Goal: Go to known website: Go to known website

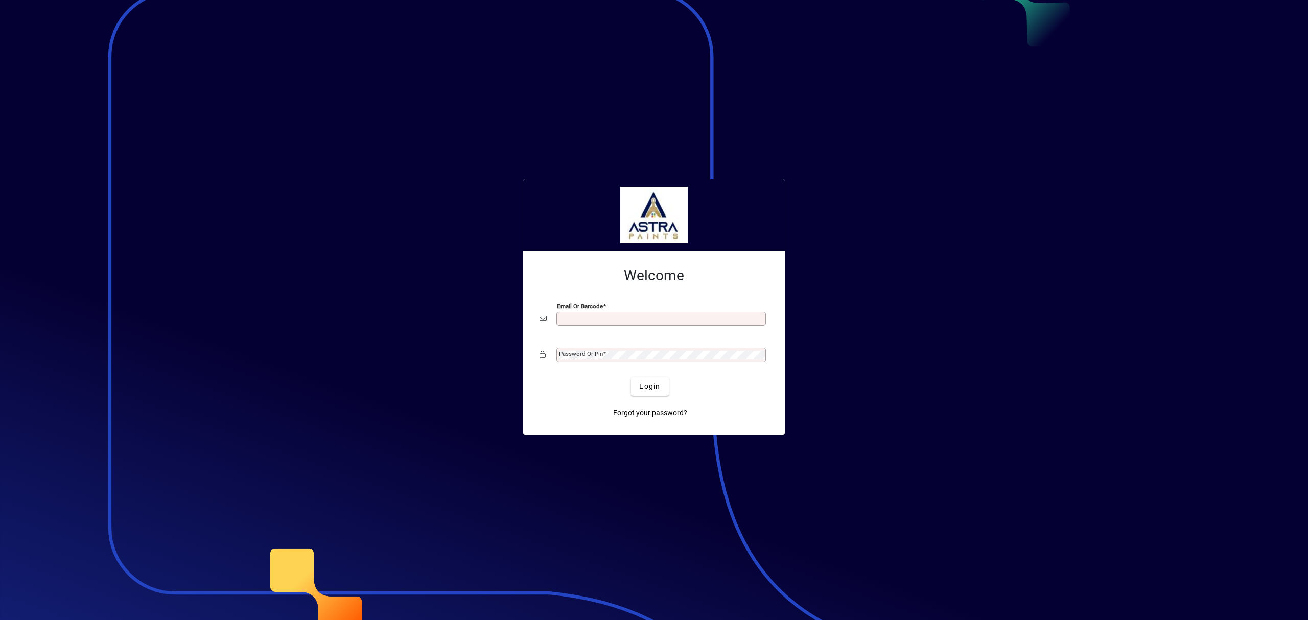
click at [695, 318] on input "Email or Barcode" at bounding box center [662, 319] width 206 height 8
type input "**********"
click at [631, 378] on button "Login" at bounding box center [649, 387] width 37 height 18
